Goal: Book appointment/travel/reservation

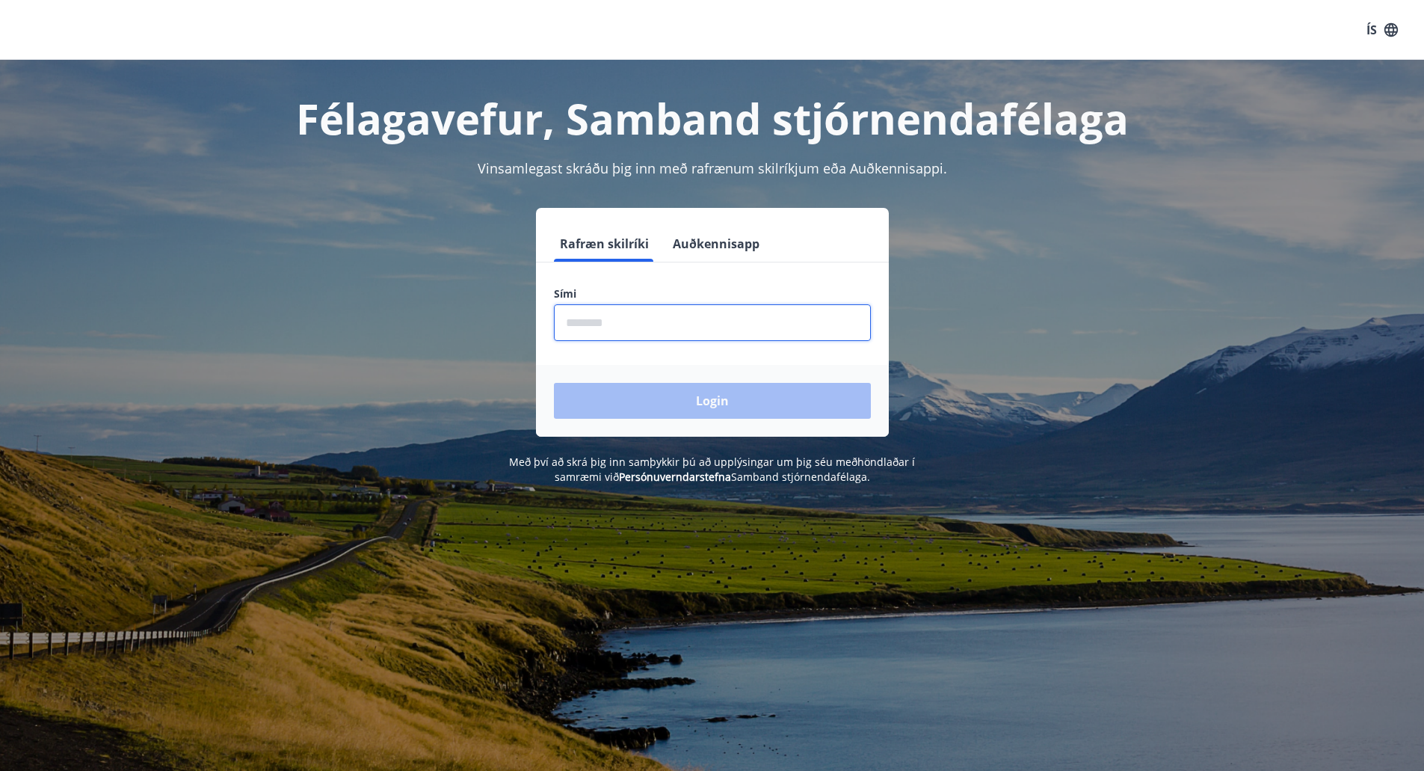
click at [588, 324] on input "phone" at bounding box center [712, 322] width 317 height 37
type input "********"
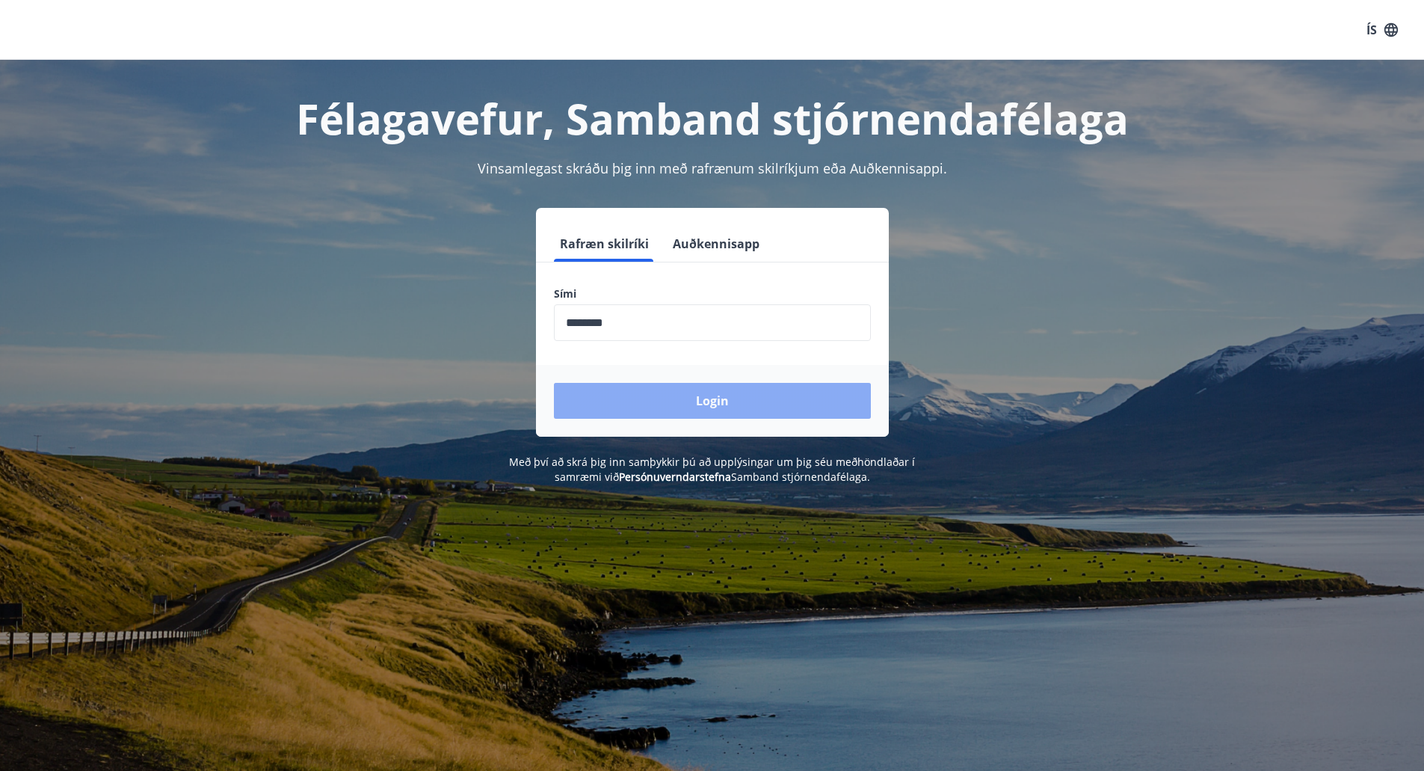
click at [670, 397] on button "Login" at bounding box center [712, 401] width 317 height 36
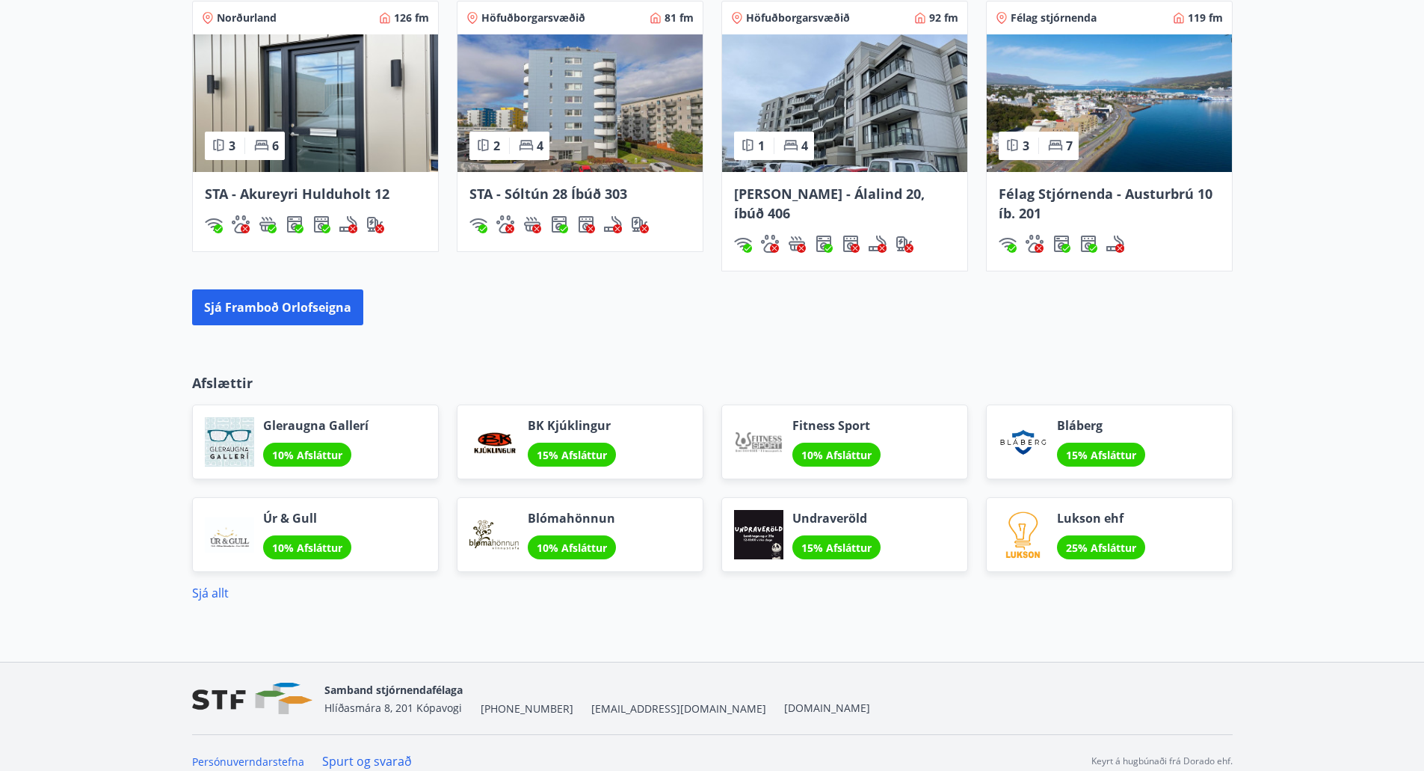
scroll to position [1098, 0]
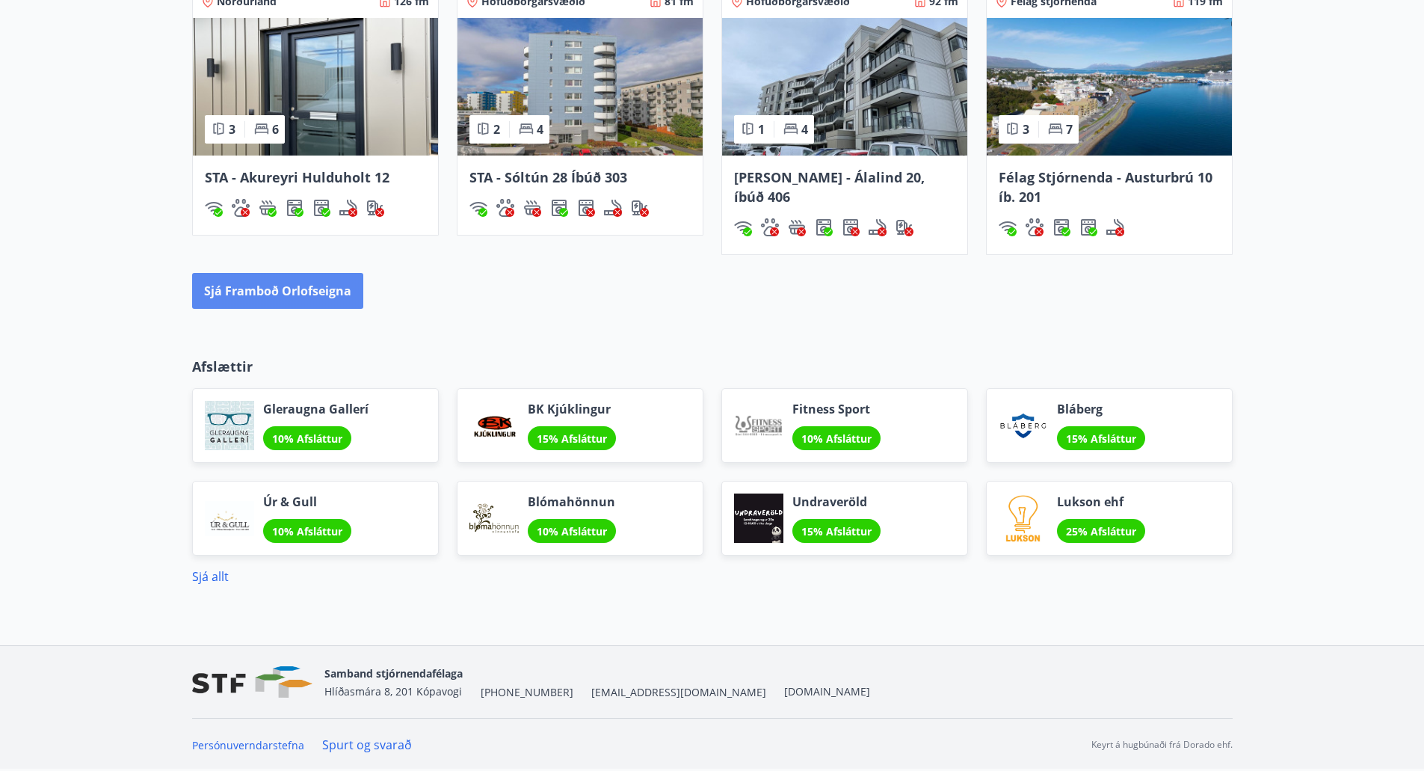
click at [270, 301] on button "Sjá framboð orlofseigna" at bounding box center [277, 291] width 171 height 36
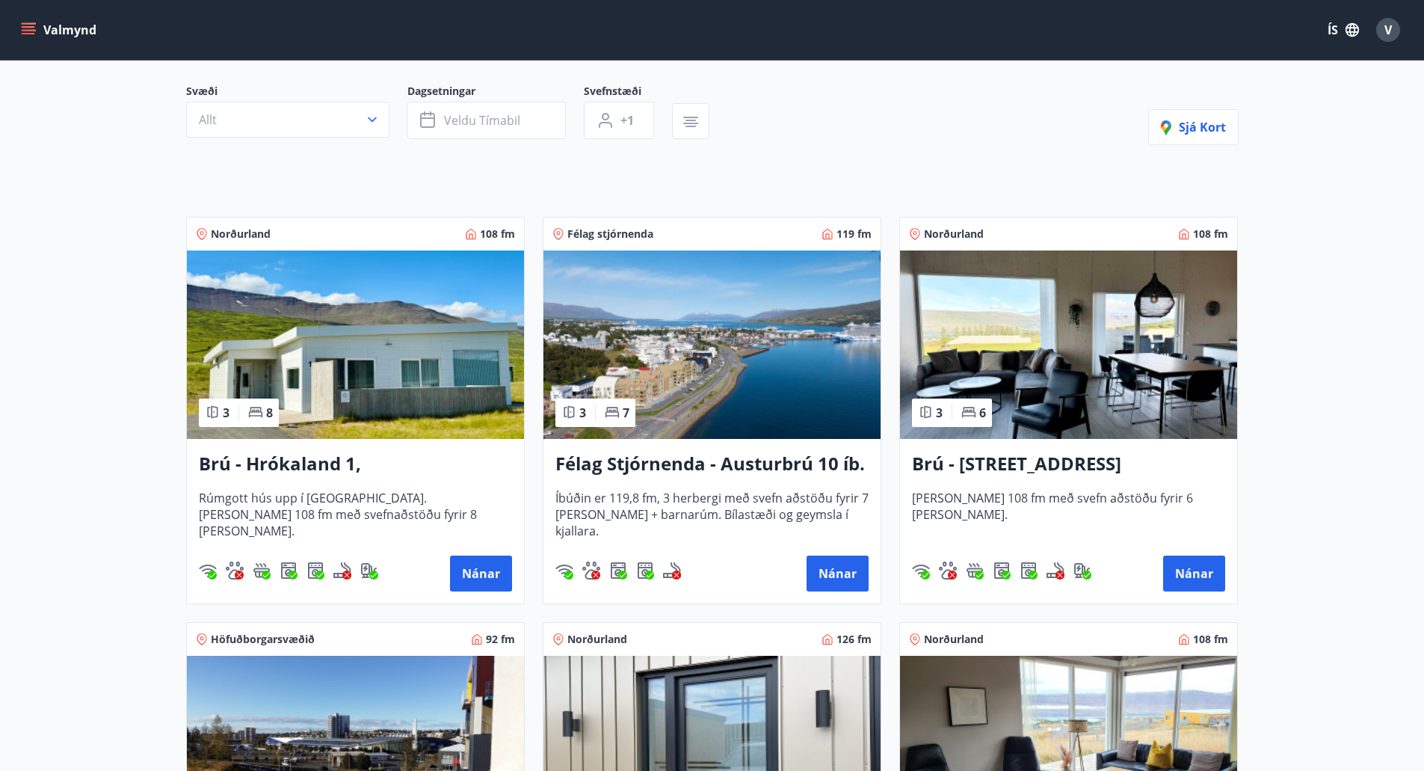
scroll to position [150, 0]
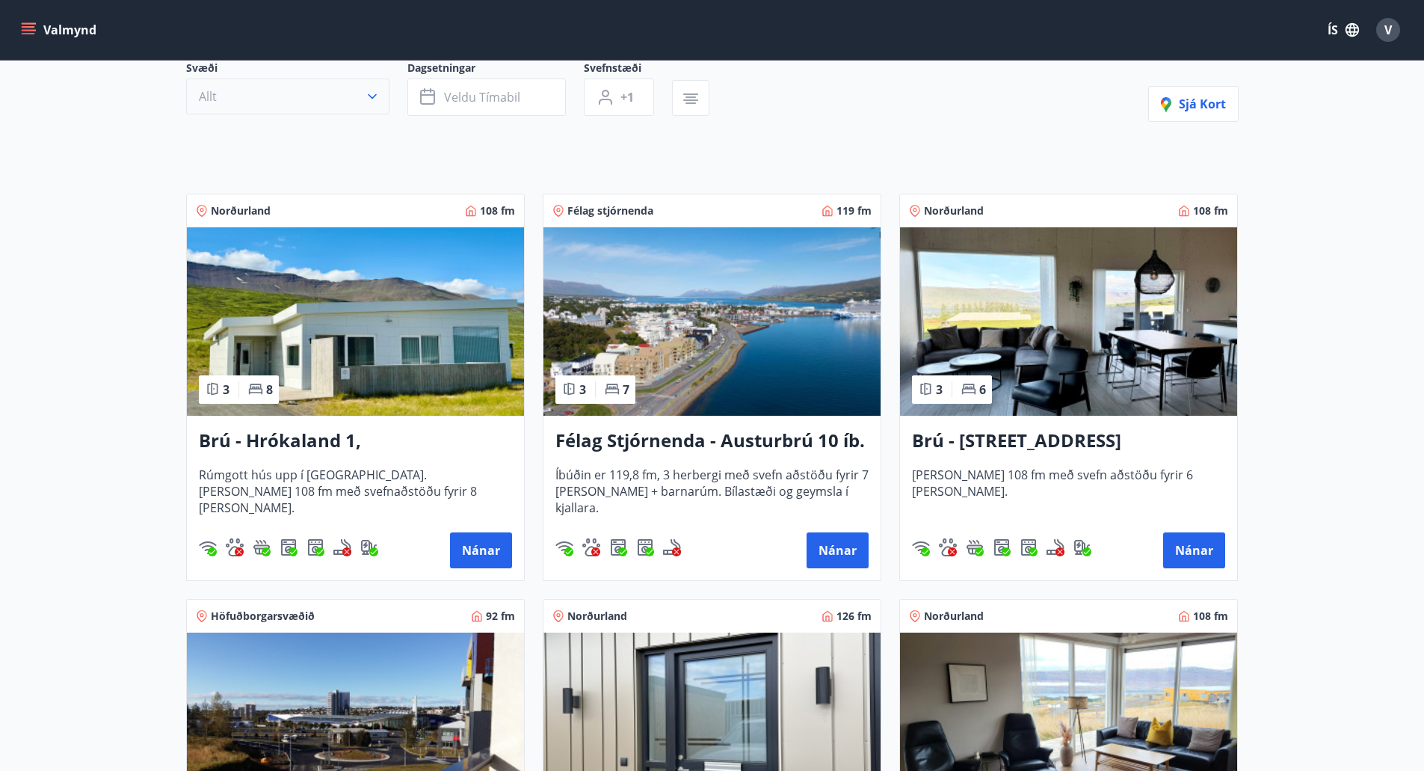
click at [378, 106] on button "Allt" at bounding box center [287, 97] width 203 height 36
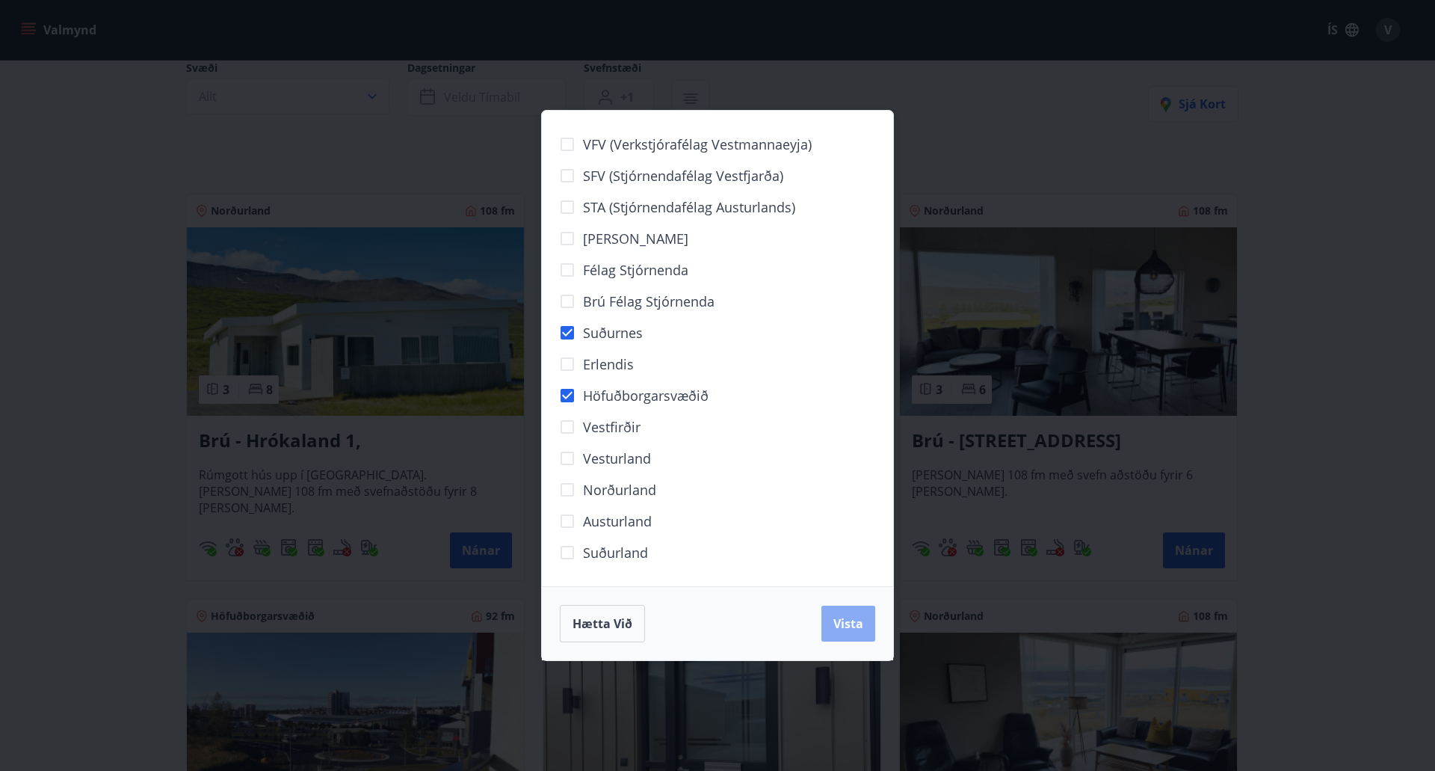
click at [839, 615] on span "Vista" at bounding box center [849, 623] width 30 height 16
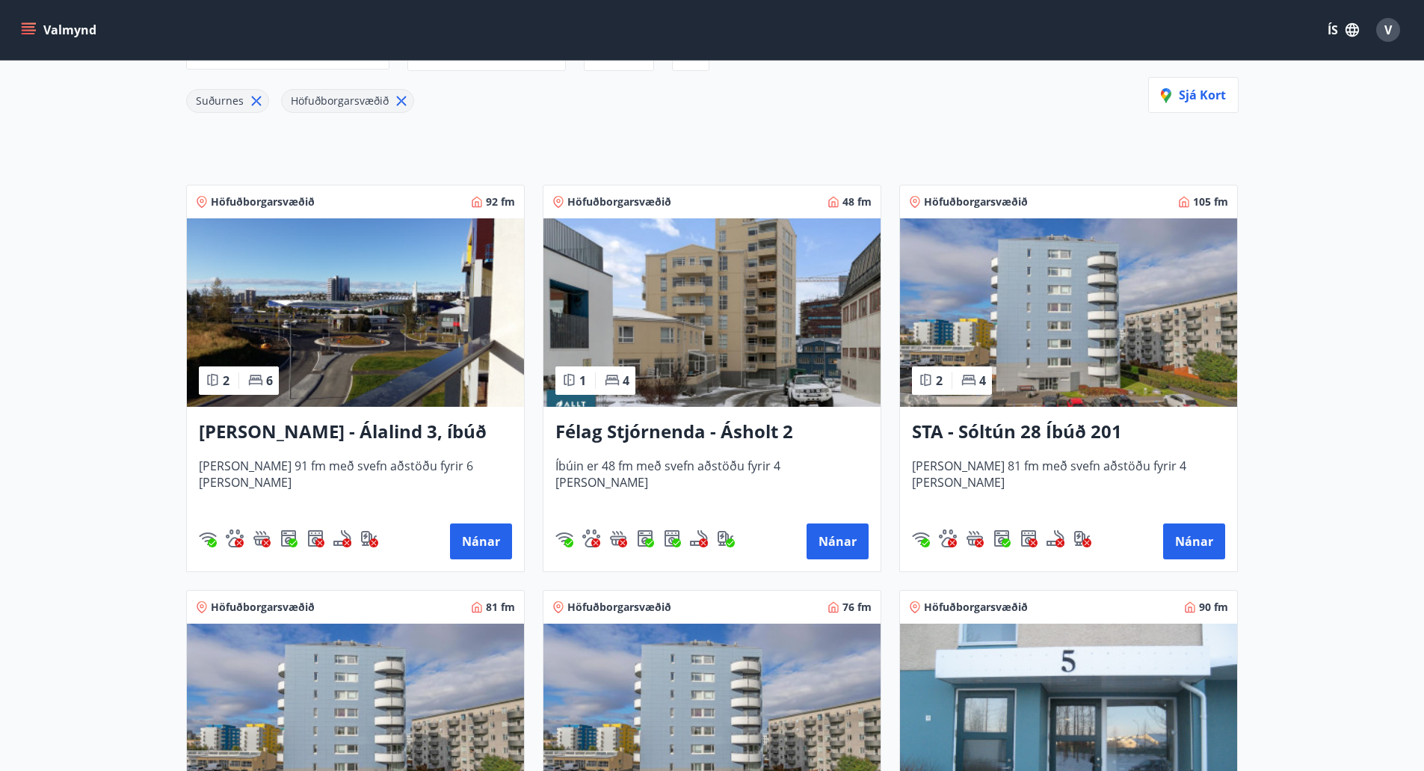
scroll to position [106, 0]
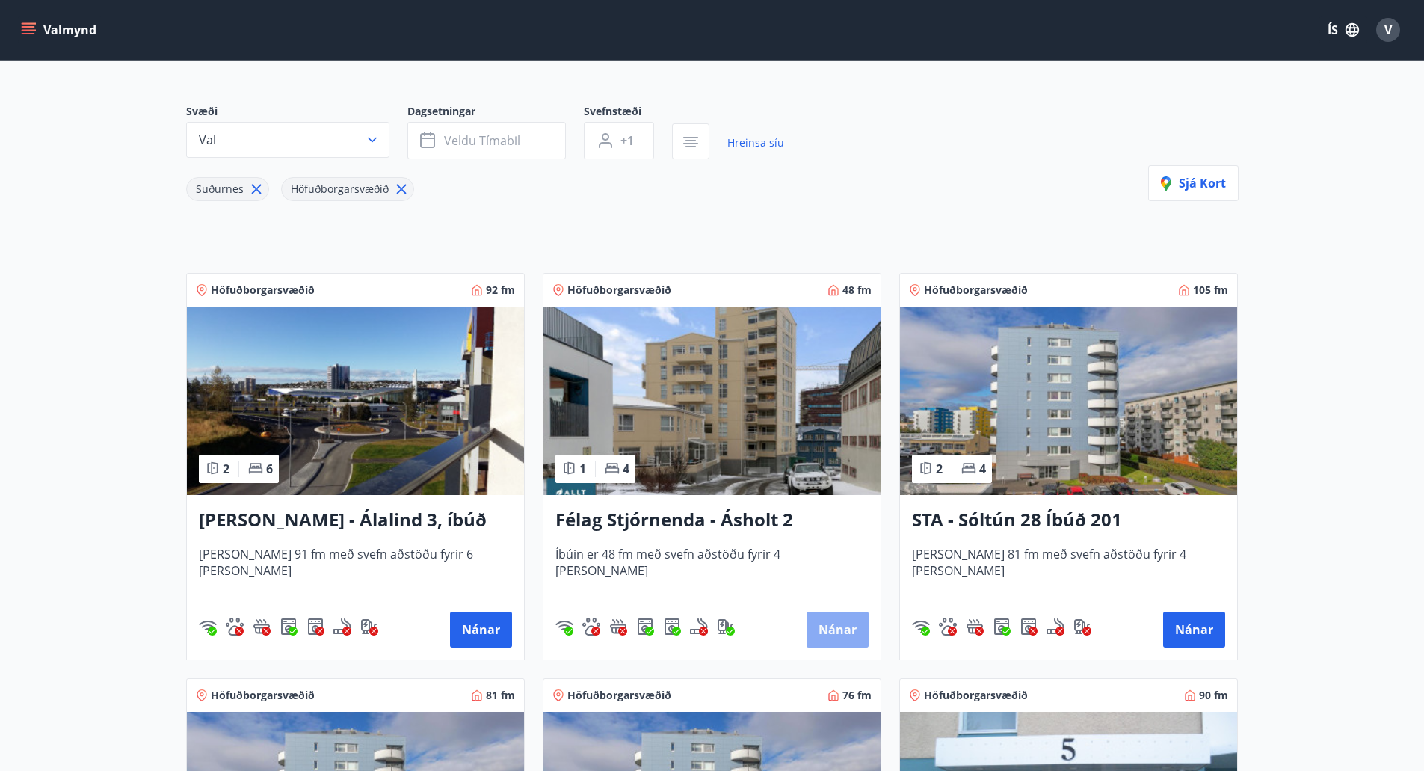
click at [849, 622] on button "Nánar" at bounding box center [838, 630] width 62 height 36
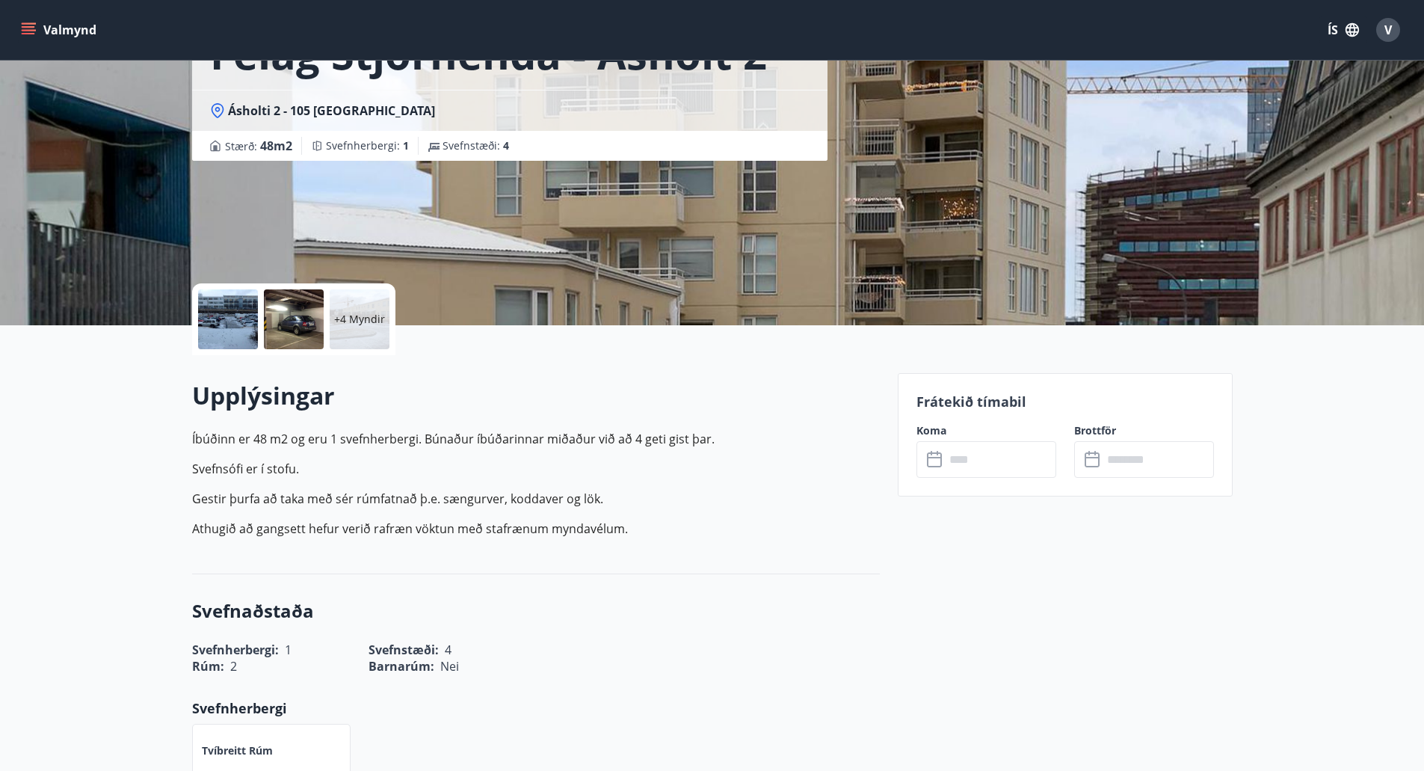
scroll to position [150, 0]
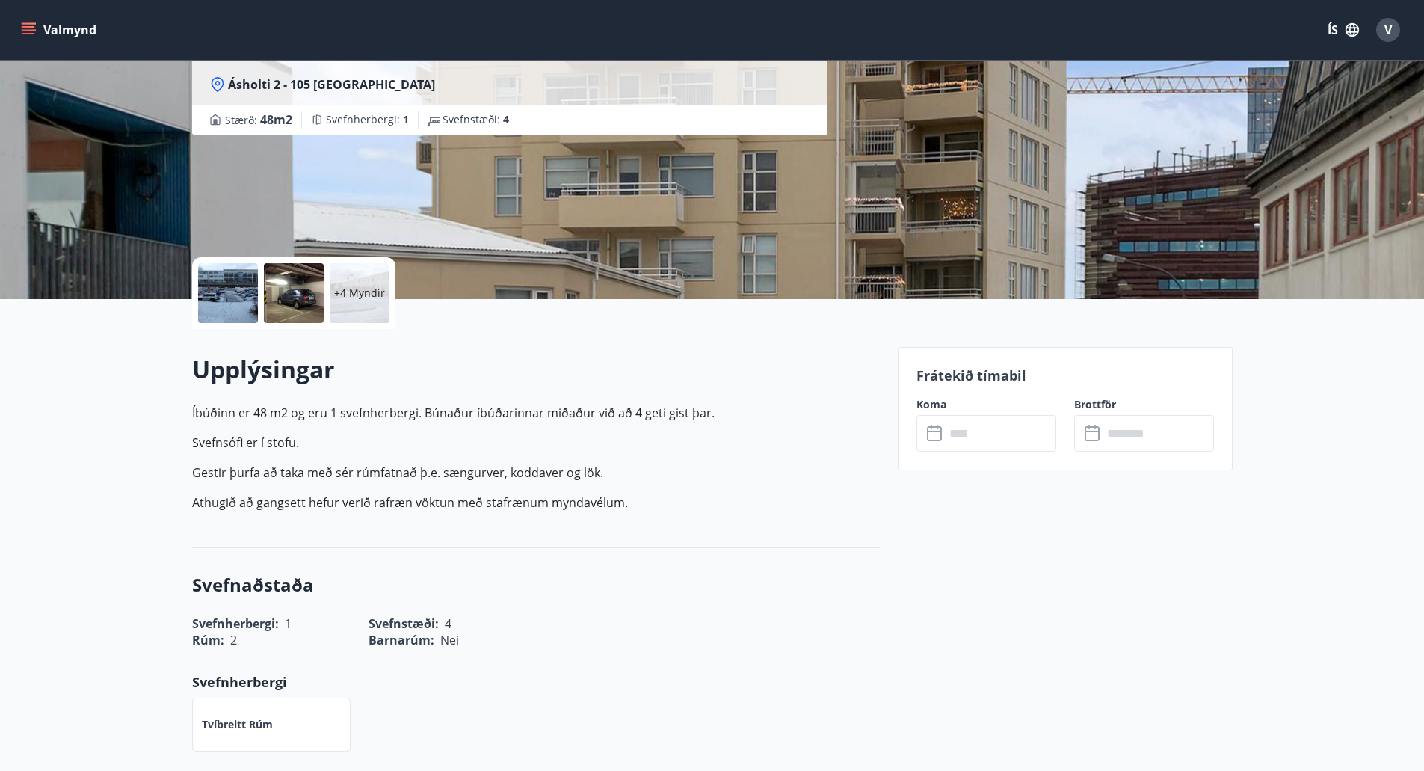
click at [1010, 432] on input "text" at bounding box center [1000, 433] width 111 height 37
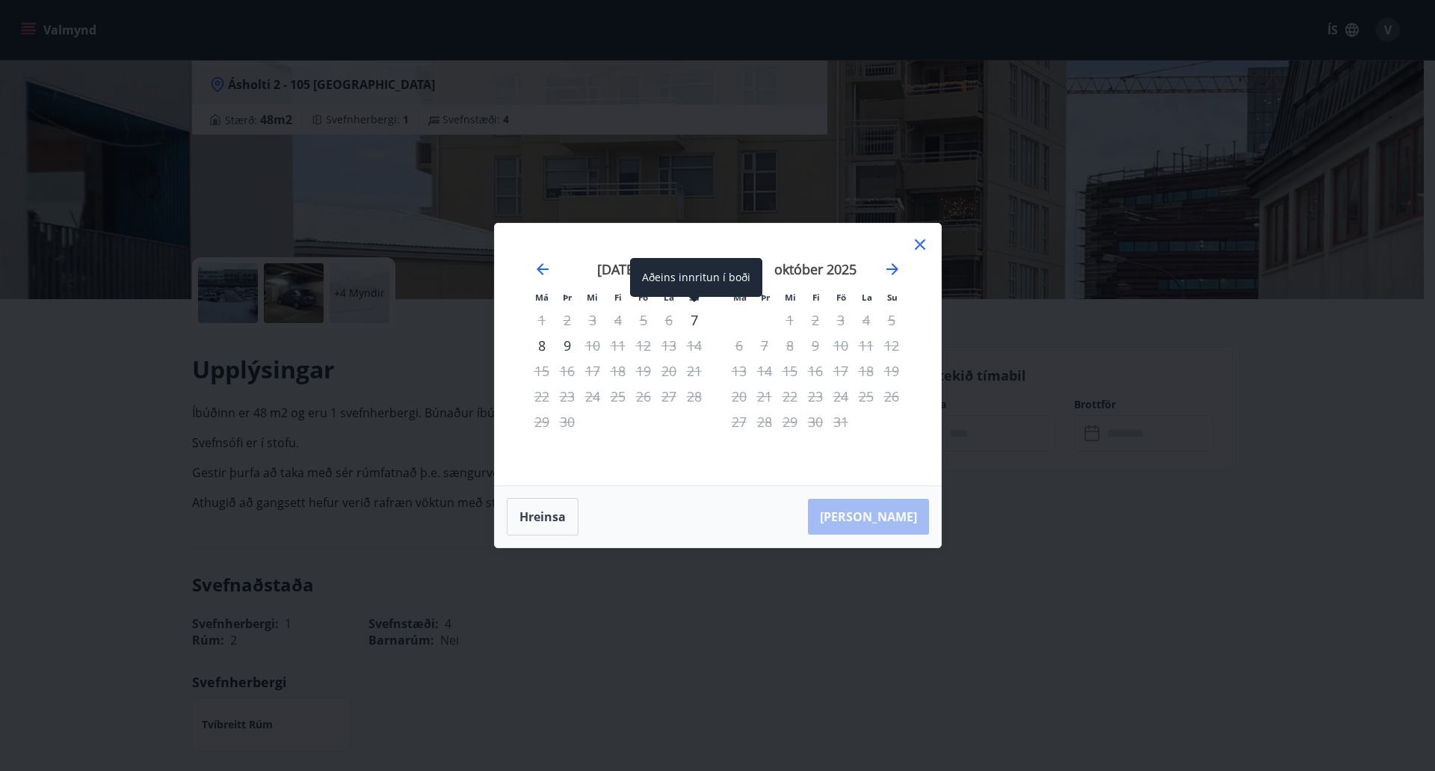
click at [695, 318] on div "7" at bounding box center [694, 319] width 25 height 25
click at [543, 348] on div "8" at bounding box center [541, 345] width 25 height 25
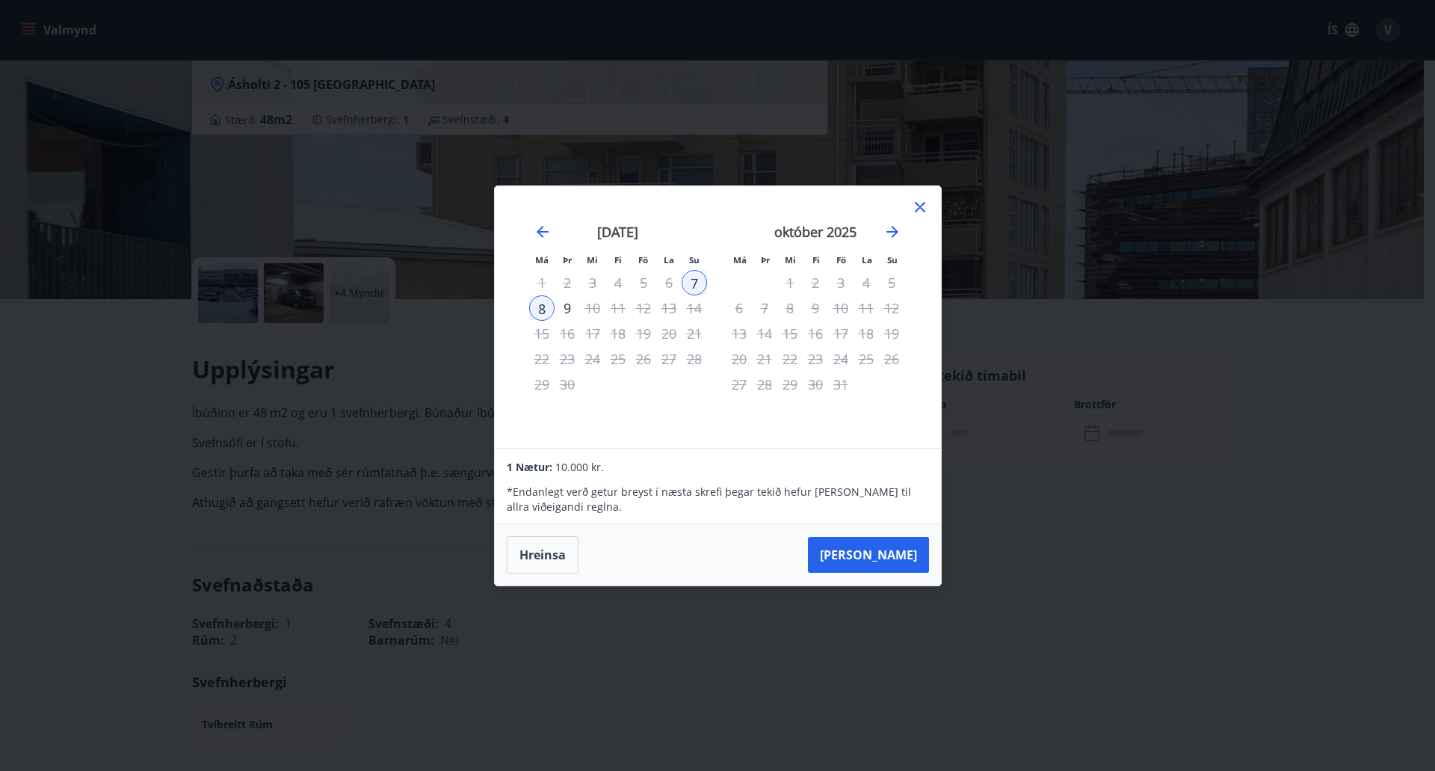
click at [919, 206] on icon at bounding box center [920, 207] width 10 height 10
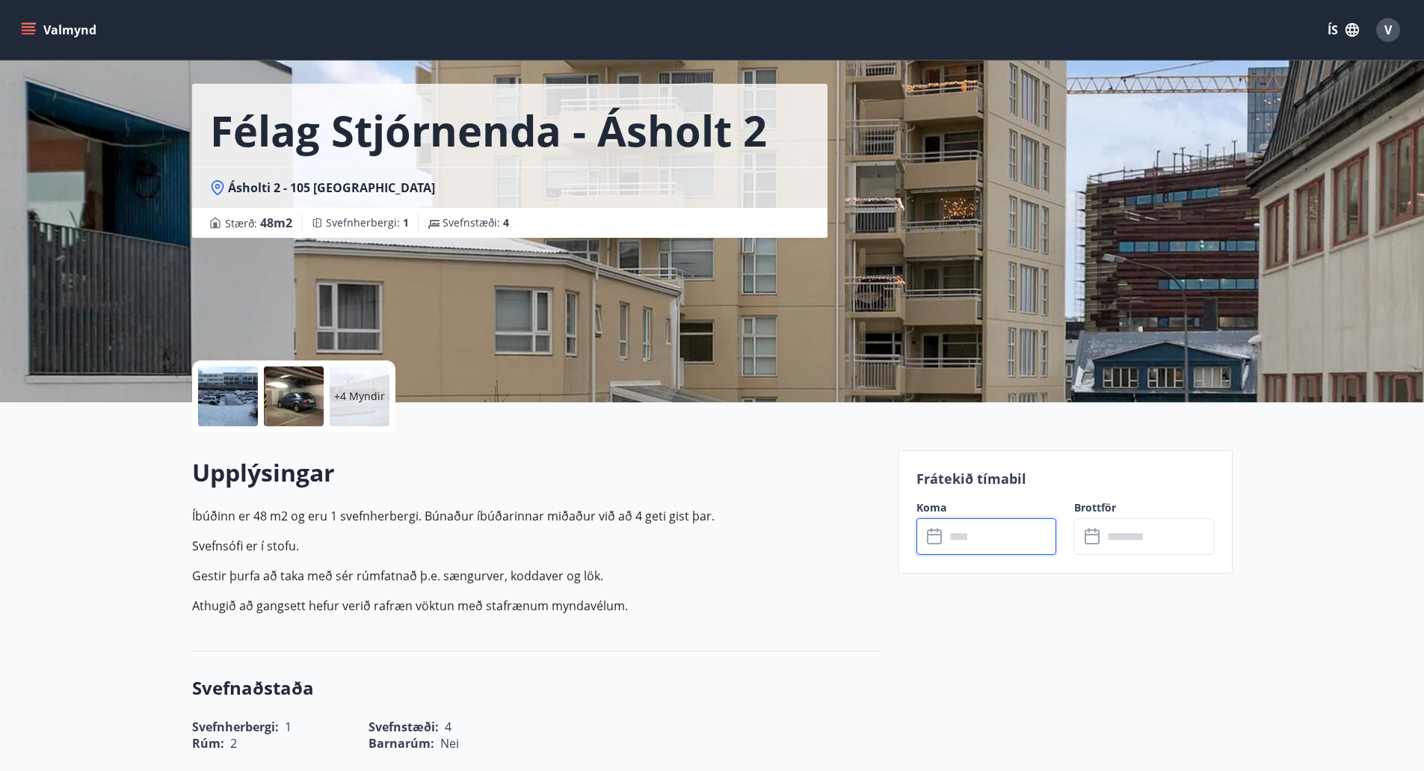
scroll to position [0, 0]
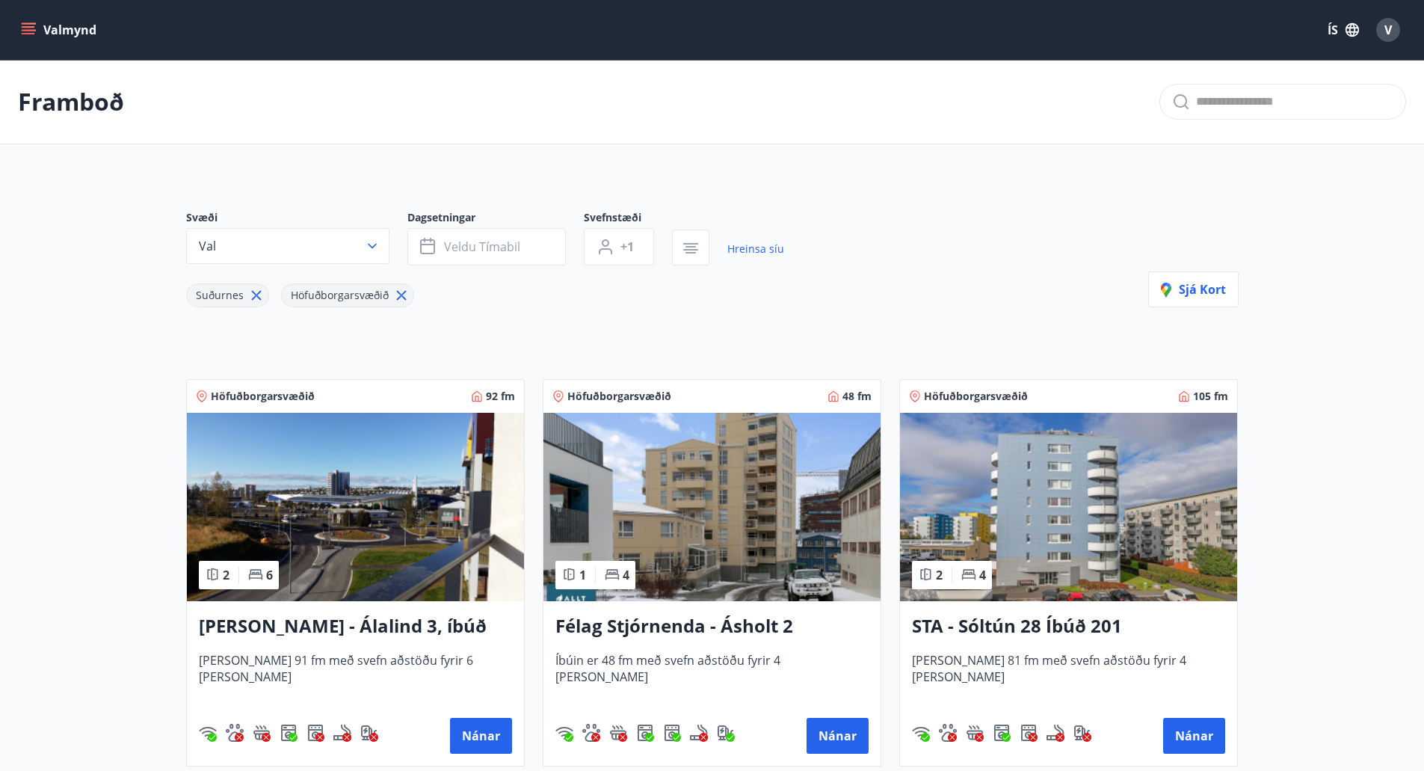
click at [398, 290] on icon at bounding box center [401, 295] width 16 height 16
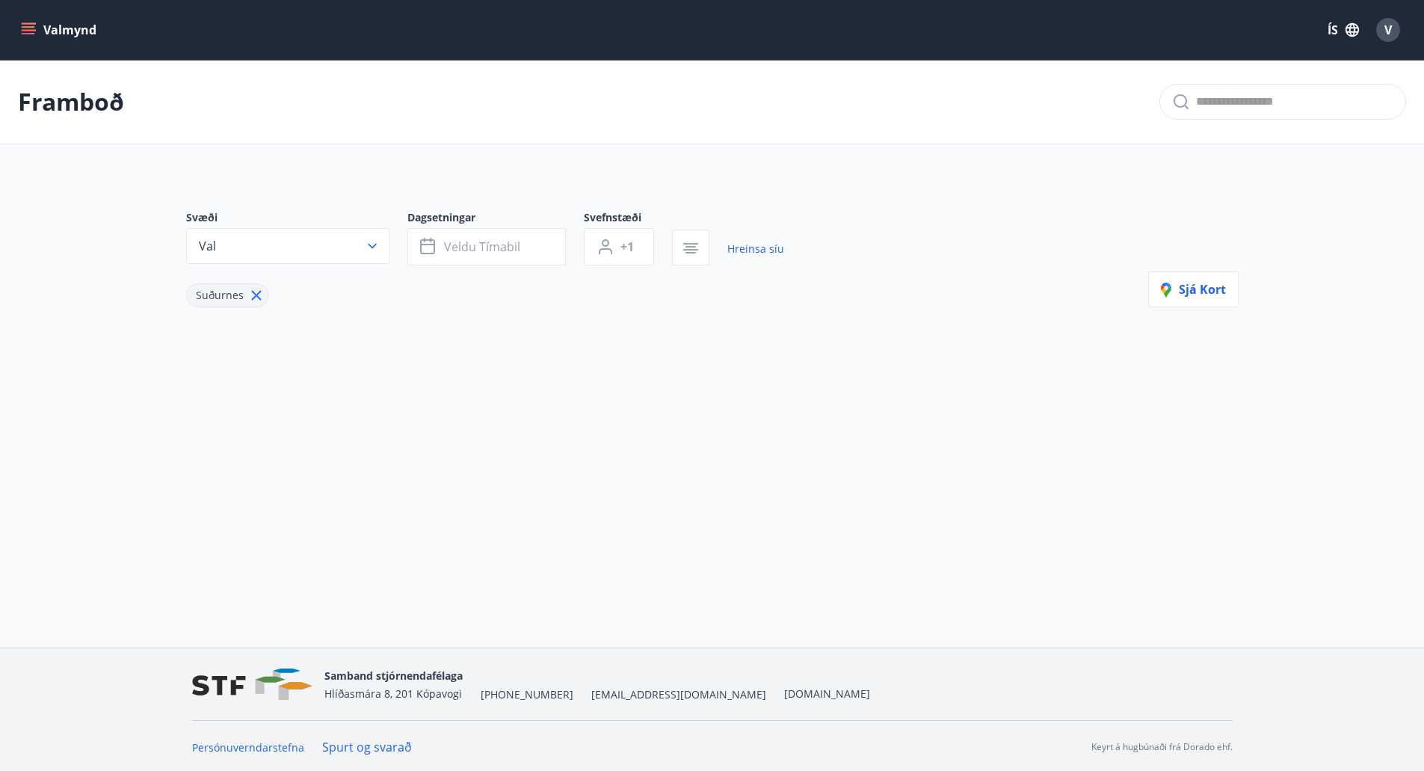
click at [259, 295] on icon at bounding box center [256, 295] width 16 height 16
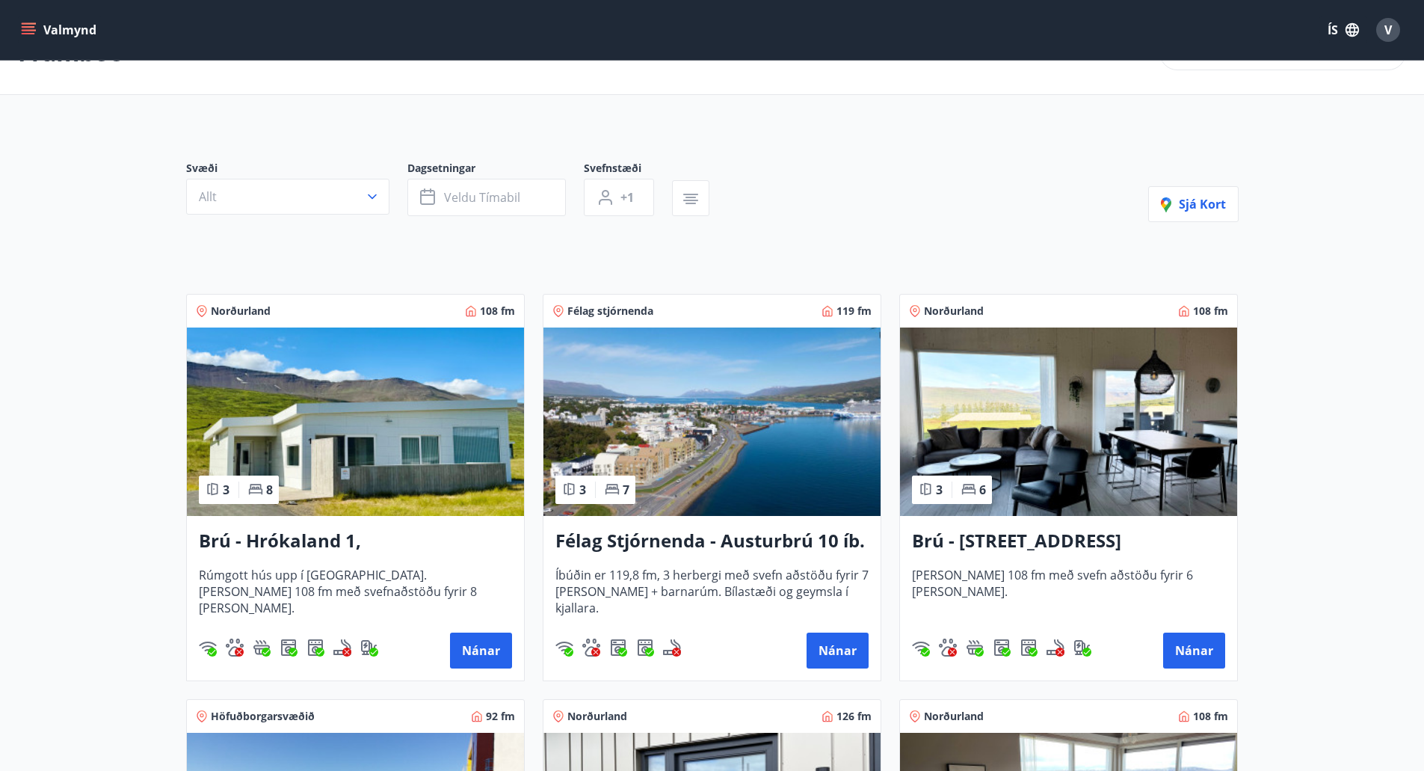
scroll to position [75, 0]
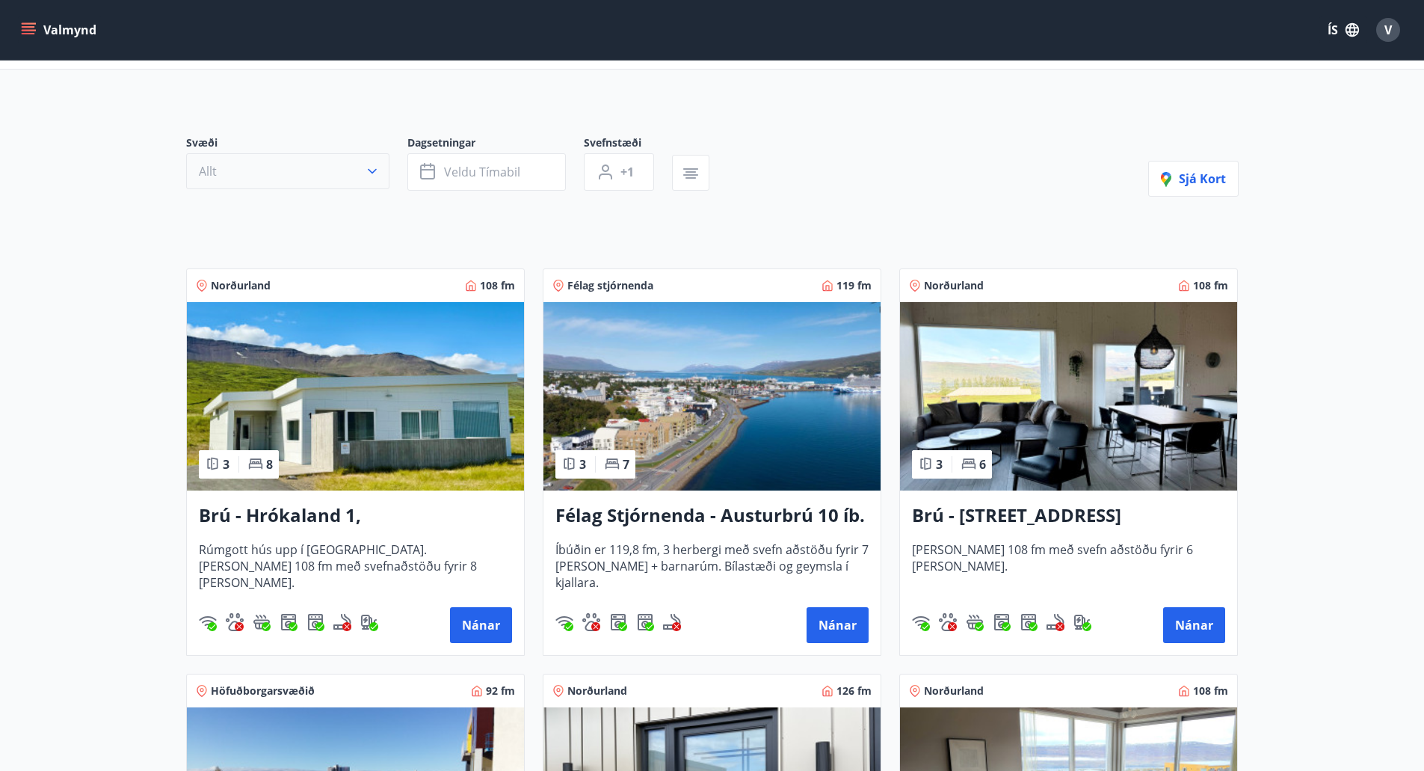
click at [351, 179] on button "Allt" at bounding box center [287, 171] width 203 height 36
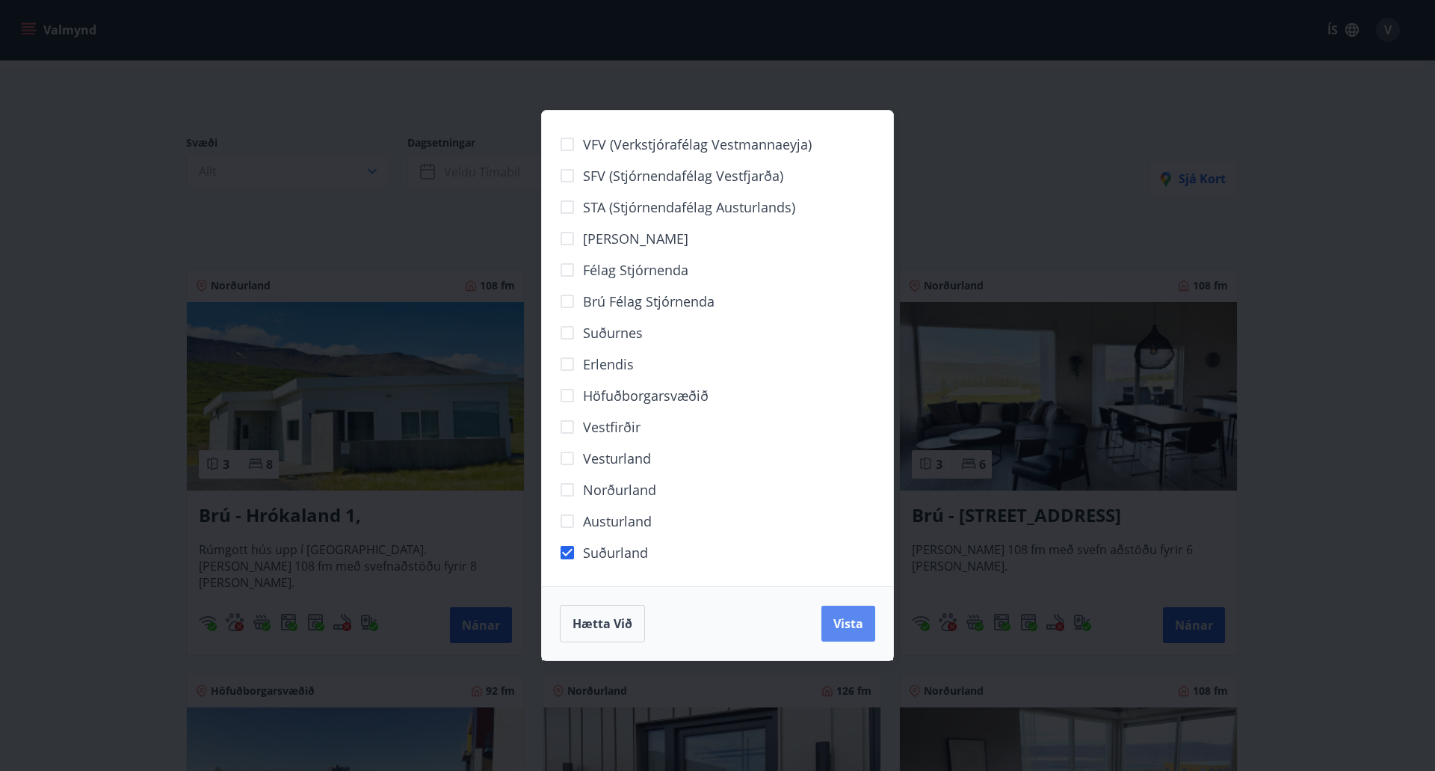
click at [836, 624] on span "Vista" at bounding box center [849, 623] width 30 height 16
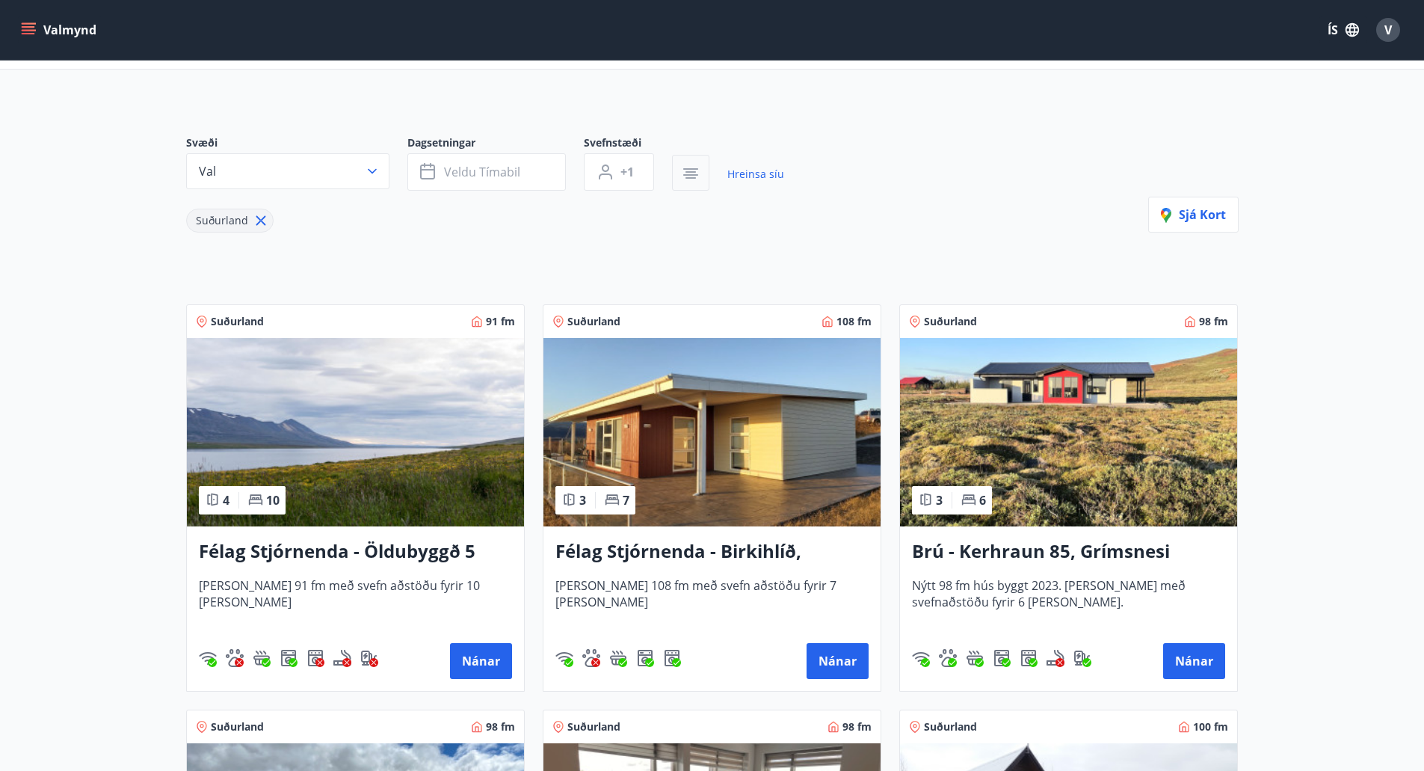
click at [688, 177] on icon "button" at bounding box center [691, 177] width 10 height 1
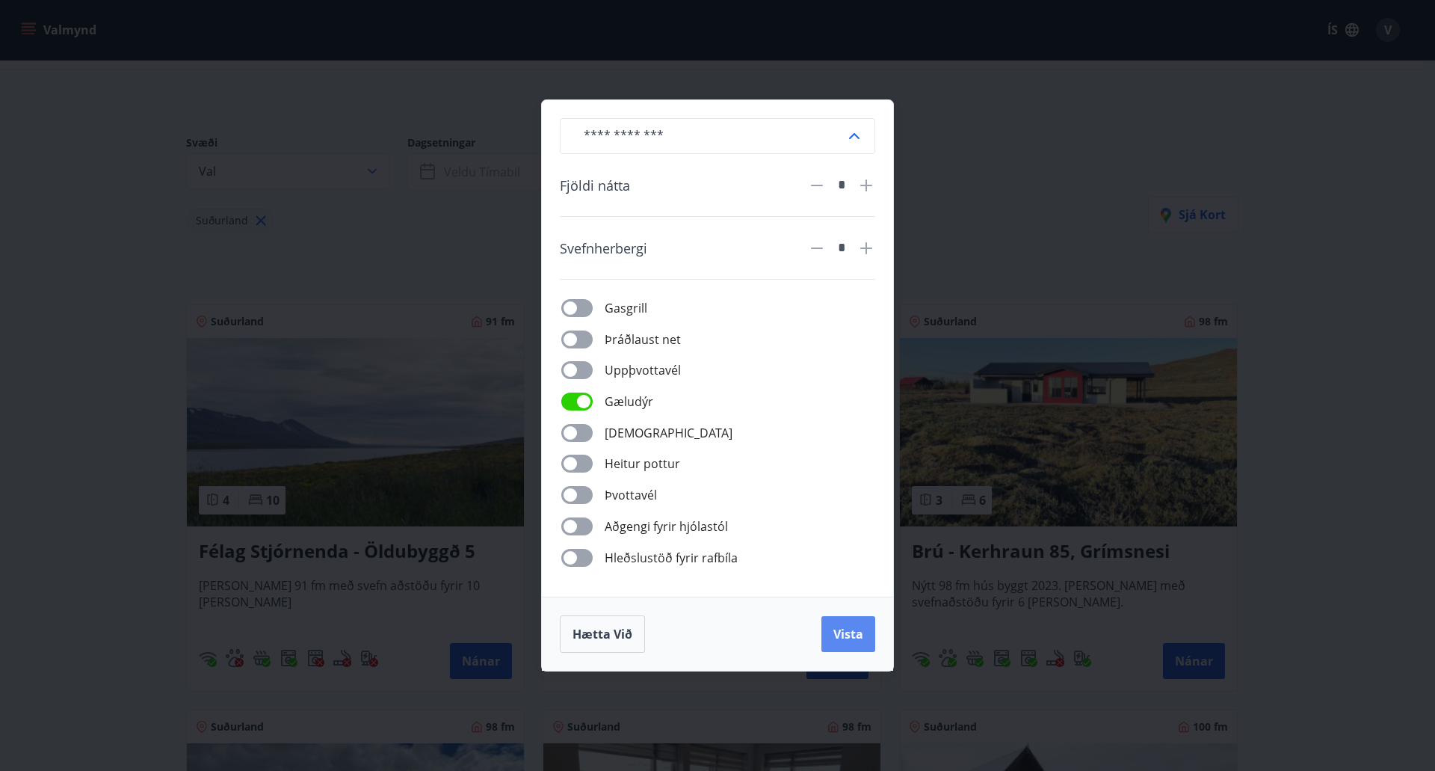
click at [846, 638] on span "Vista" at bounding box center [849, 634] width 30 height 16
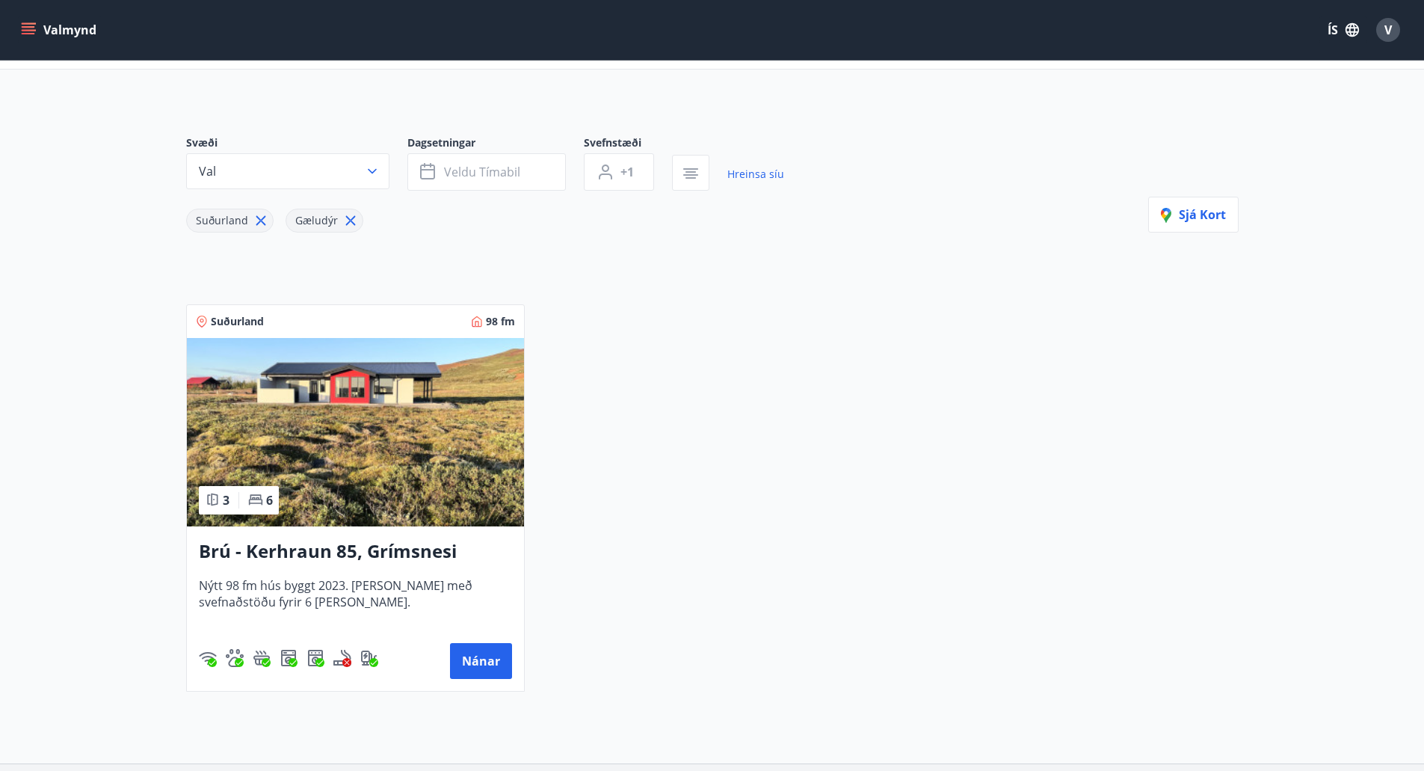
scroll to position [150, 0]
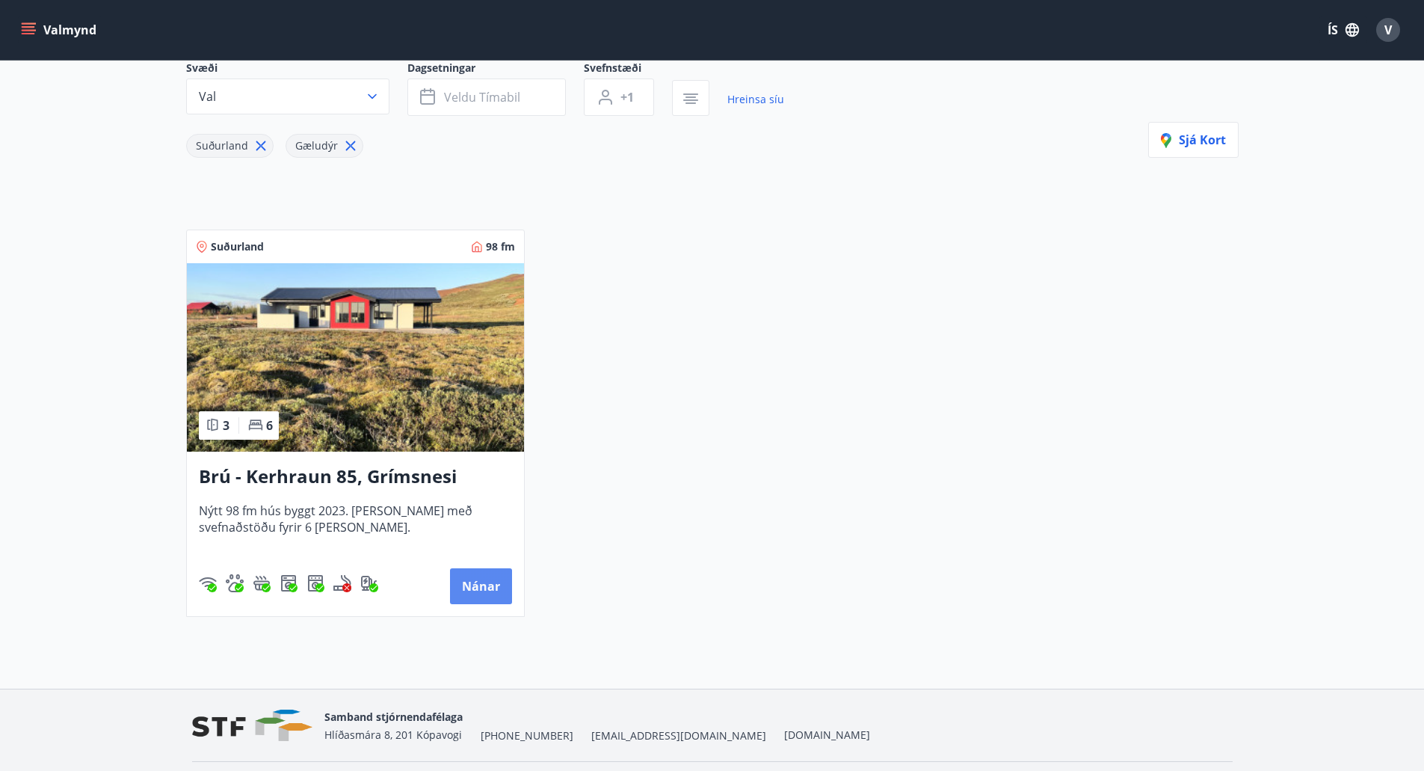
click at [484, 591] on button "Nánar" at bounding box center [481, 586] width 62 height 36
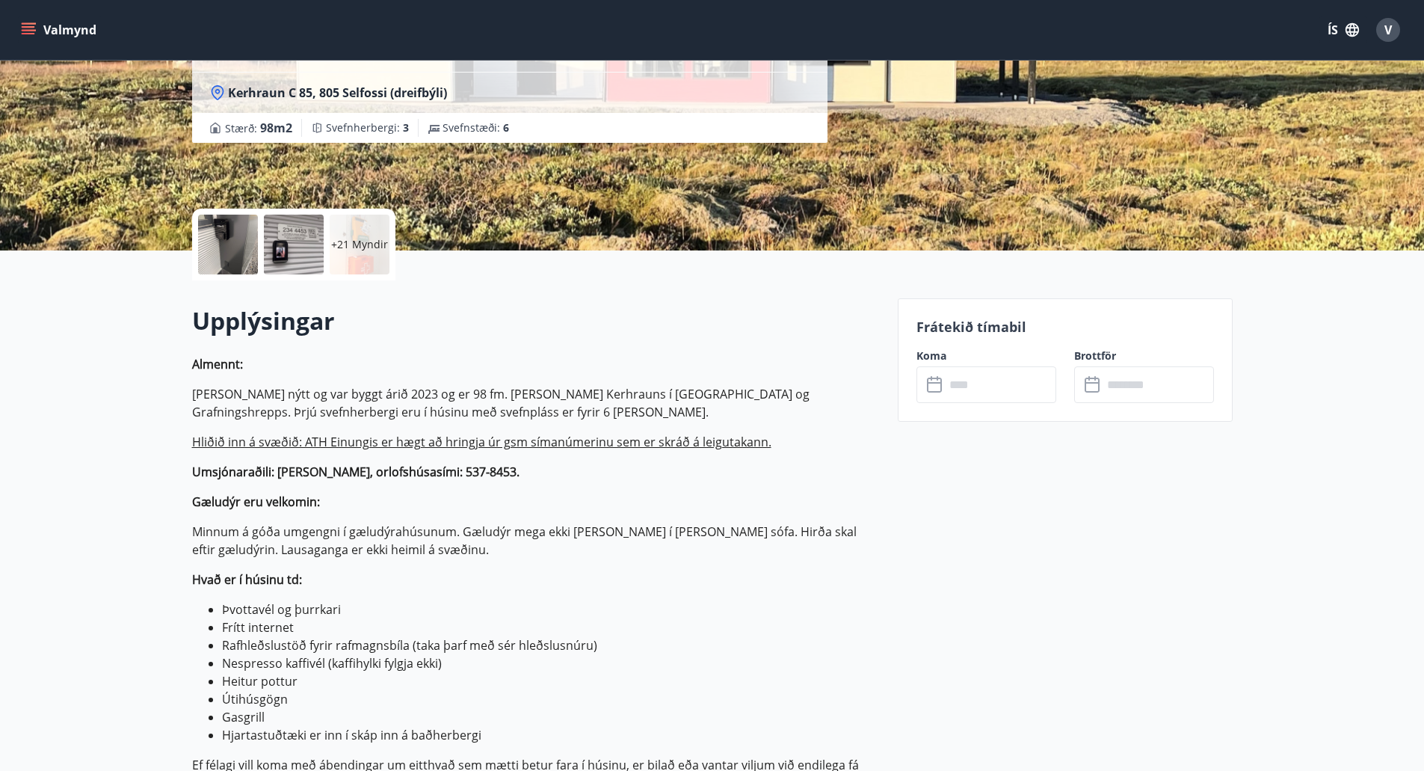
scroll to position [224, 0]
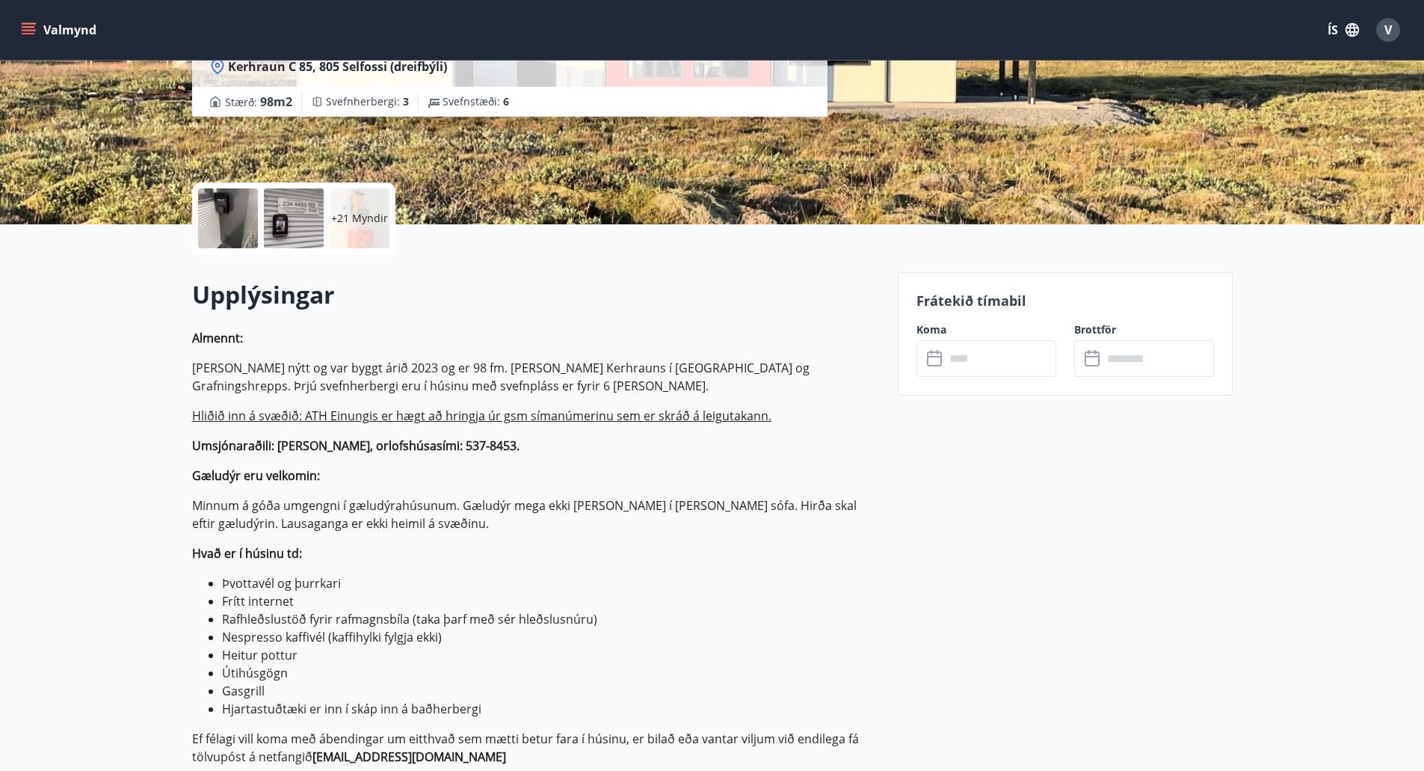
click at [997, 363] on input "text" at bounding box center [1000, 358] width 111 height 37
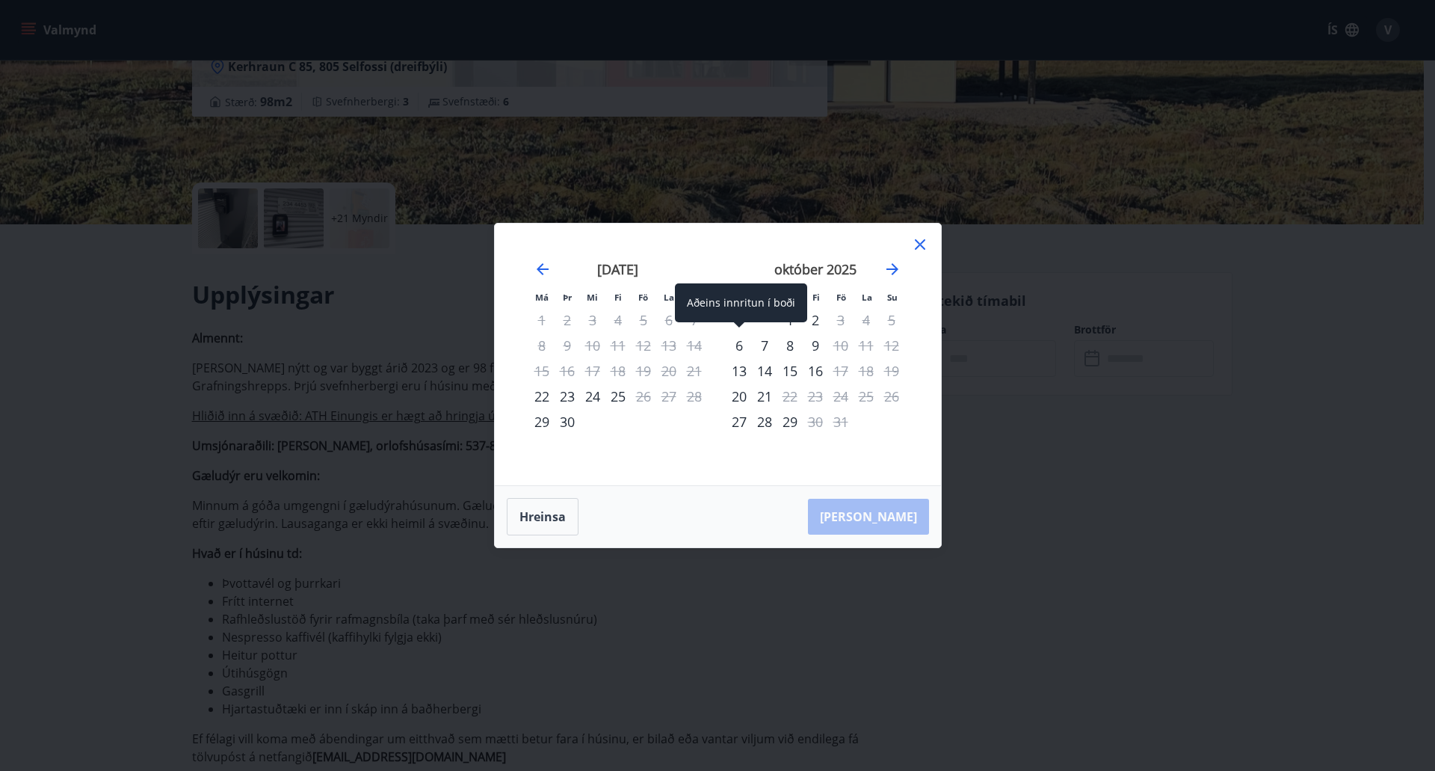
click at [741, 345] on div "6" at bounding box center [739, 345] width 25 height 25
click at [766, 345] on div "7" at bounding box center [764, 345] width 25 height 25
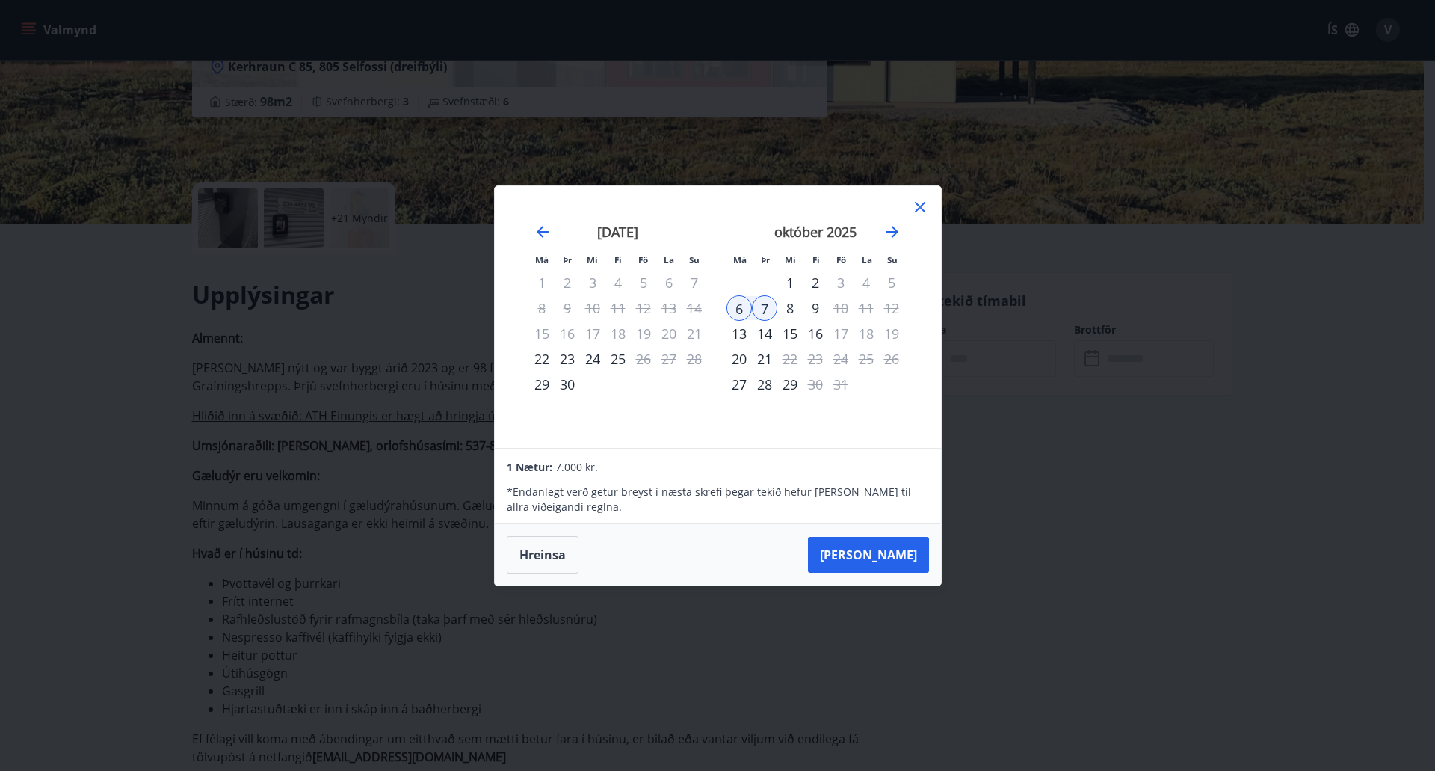
click at [917, 202] on icon at bounding box center [920, 207] width 18 height 18
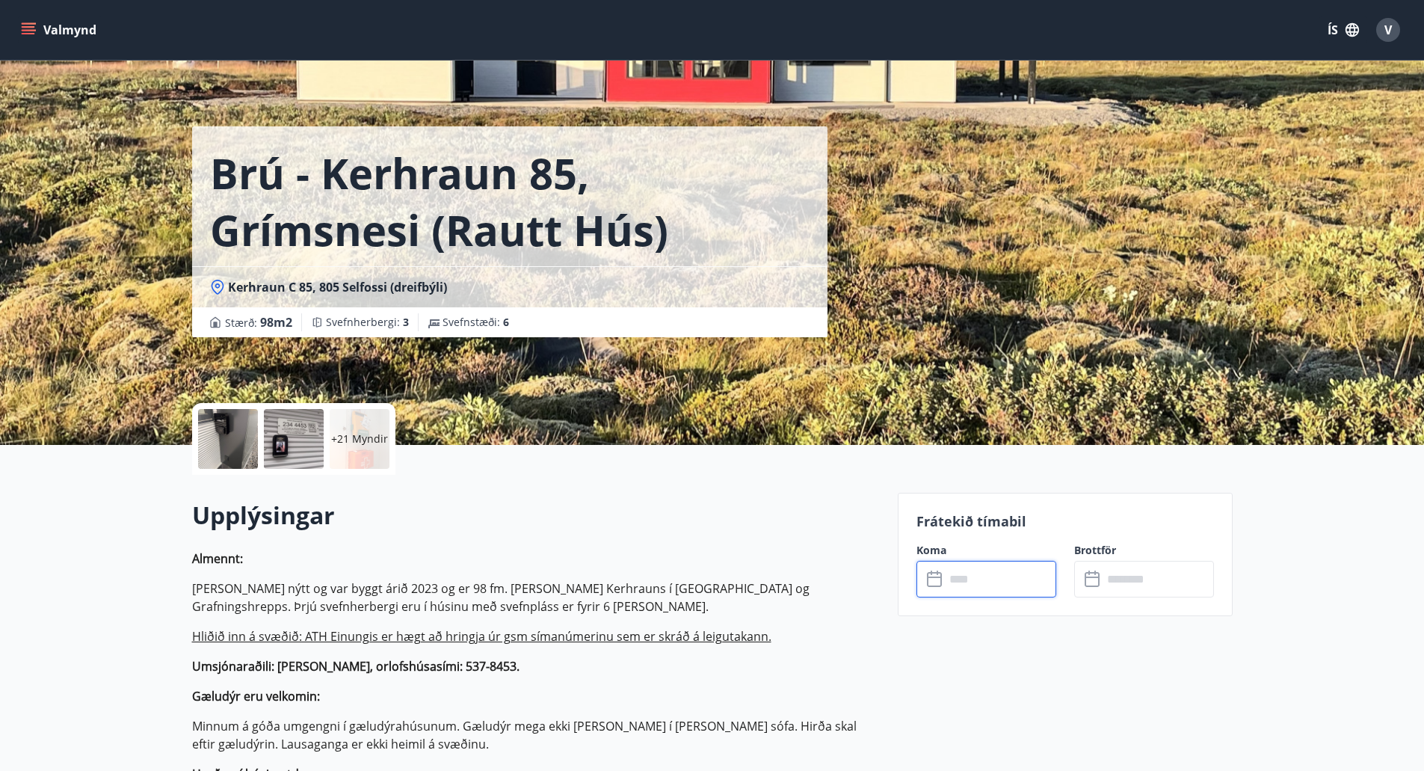
scroll to position [0, 0]
